Goal: Information Seeking & Learning: Understand process/instructions

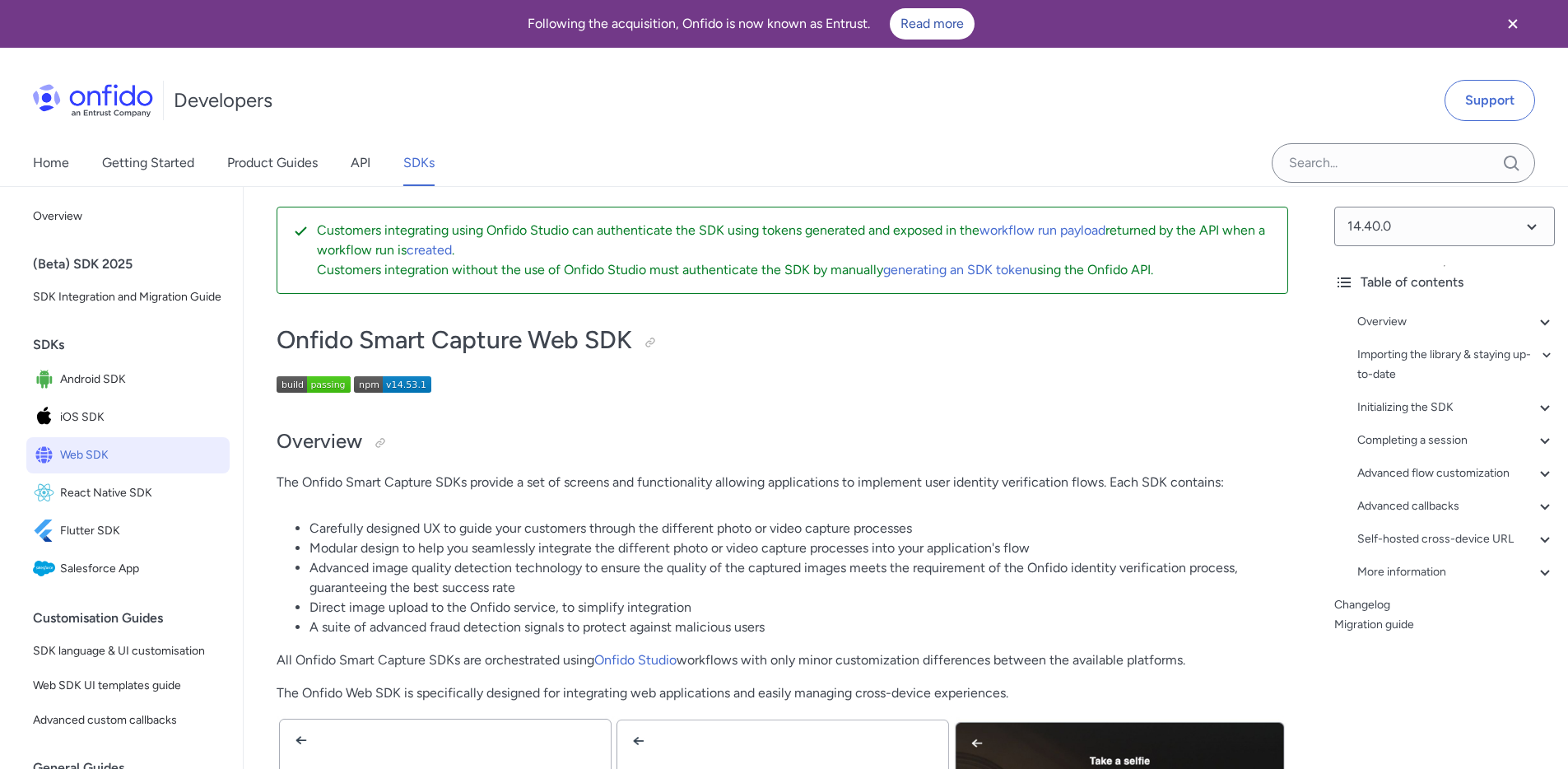
scroll to position [443, 0]
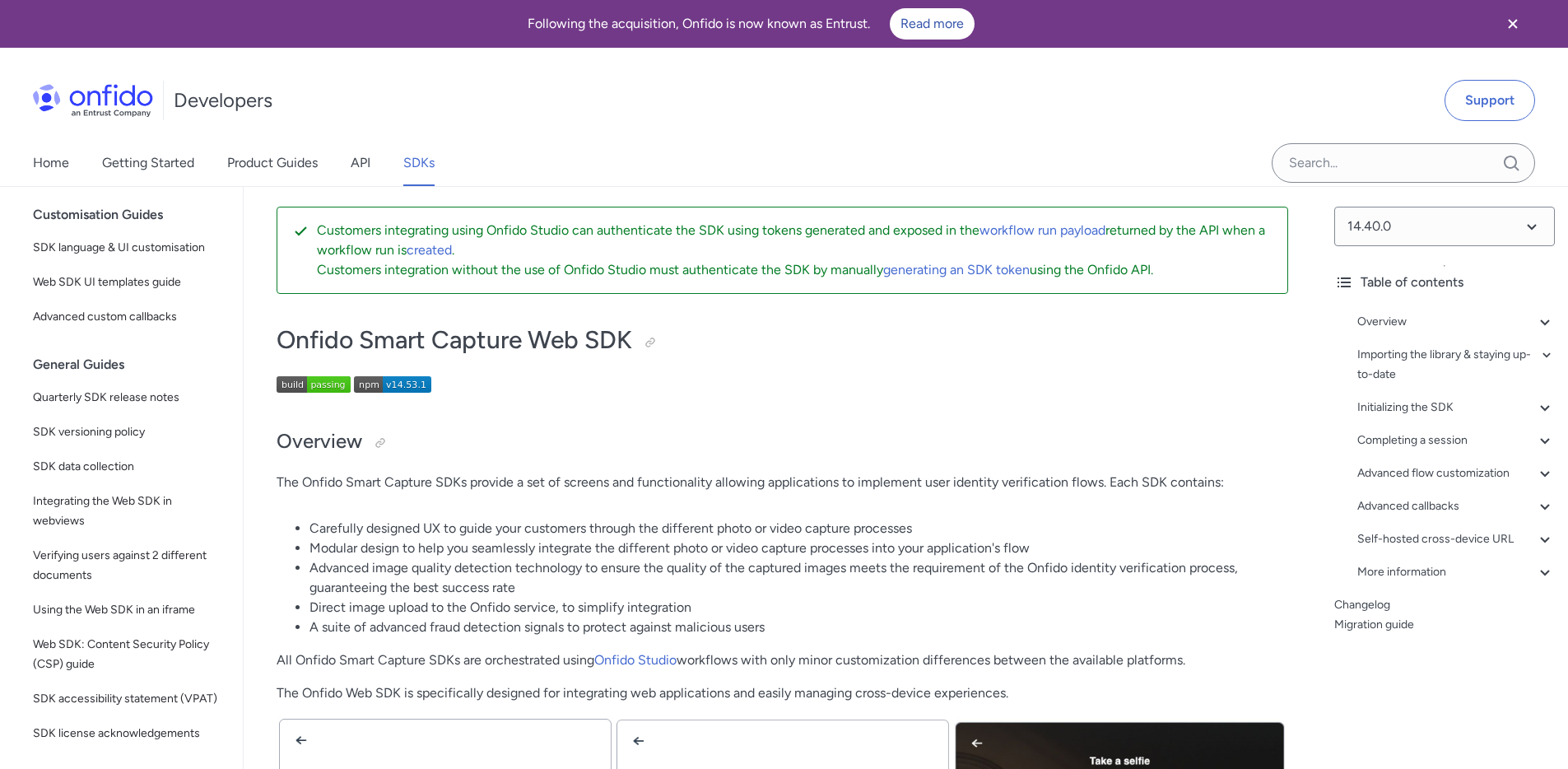
click at [503, 385] on p at bounding box center [782, 386] width 1012 height 22
click at [1445, 506] on div "Advanced callbacks" at bounding box center [1456, 506] width 197 height 20
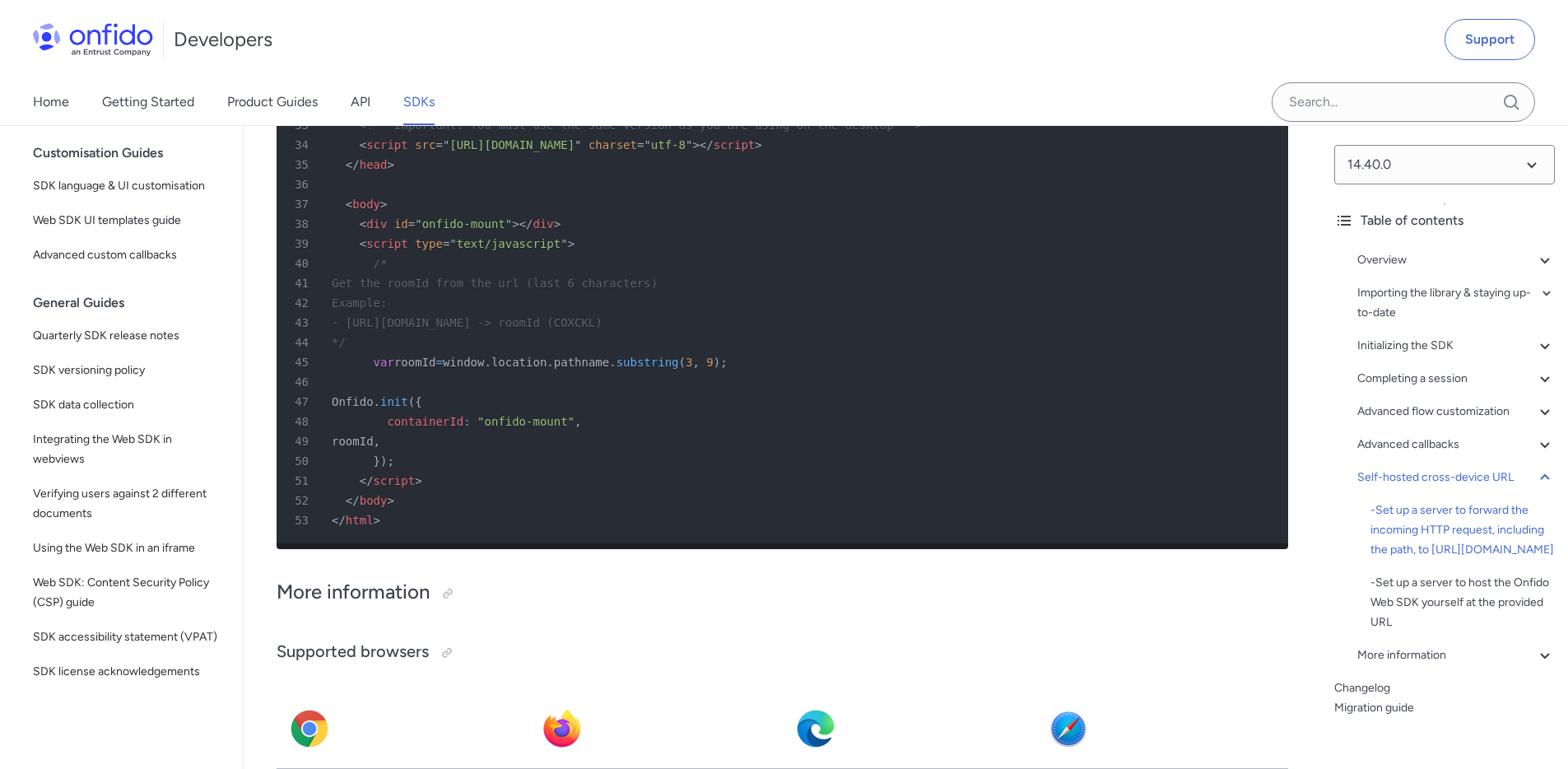
scroll to position [39781, 0]
